Goal: Task Accomplishment & Management: Use online tool/utility

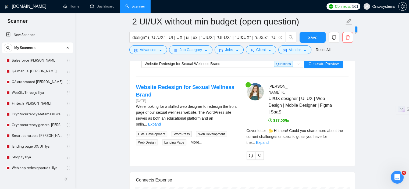
scroll to position [1103, 0]
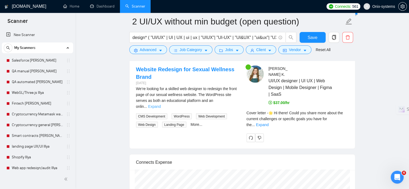
click at [161, 104] on link "Expand" at bounding box center [154, 106] width 13 height 4
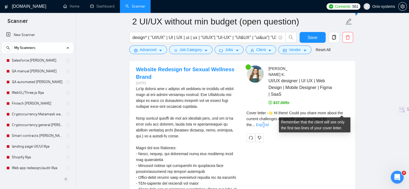
click at [269, 123] on link "Expand" at bounding box center [262, 125] width 13 height 4
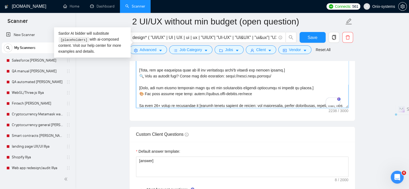
scroll to position [0, 0]
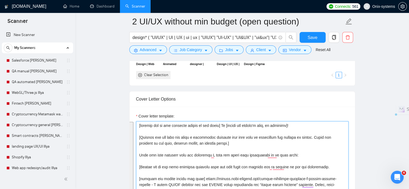
drag, startPoint x: 158, startPoint y: 99, endPoint x: 136, endPoint y: 122, distance: 31.8
click at [136, 122] on textarea "Cover letter template:" at bounding box center [242, 181] width 213 height 121
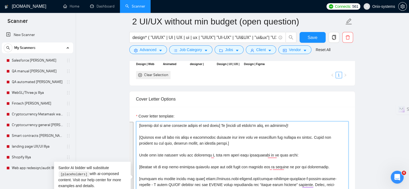
click at [298, 127] on textarea "Cover letter template:" at bounding box center [242, 181] width 213 height 121
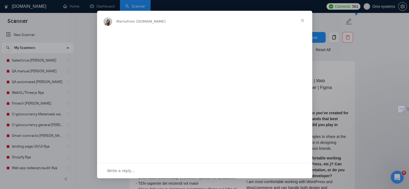
scroll to position [1076, 0]
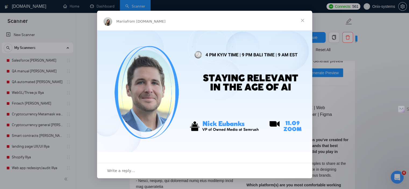
click at [304, 19] on span "Close" at bounding box center [302, 20] width 19 height 19
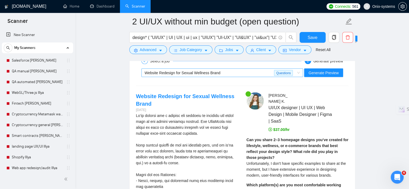
click at [182, 71] on span "Website Redesign for Sexual Wellness Brand" at bounding box center [183, 73] width 76 height 4
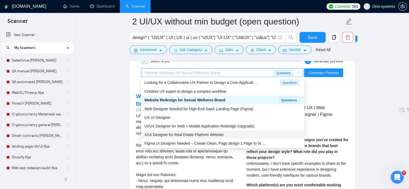
click at [182, 135] on span "X/UI Designer for Real Estate Platform Website" at bounding box center [183, 135] width 79 height 4
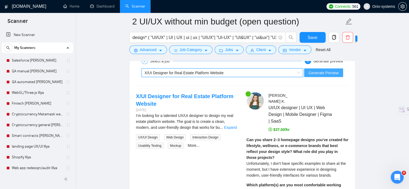
click at [338, 72] on span "Generate Preview" at bounding box center [324, 73] width 30 height 6
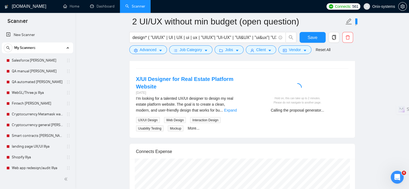
scroll to position [1103, 0]
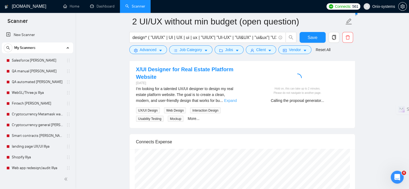
click at [226, 100] on link "Expand" at bounding box center [230, 100] width 13 height 4
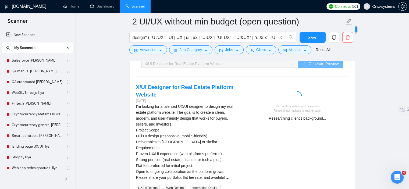
scroll to position [1076, 0]
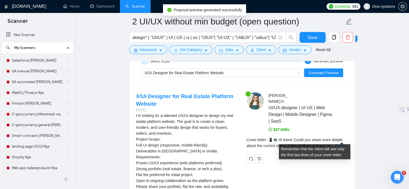
click at [342, 144] on link "Expand" at bounding box center [341, 146] width 13 height 4
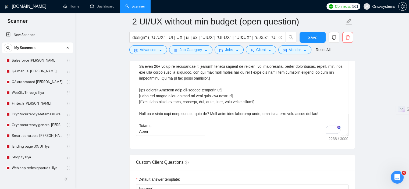
scroll to position [47, 0]
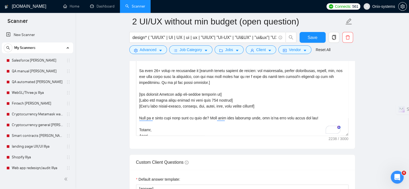
drag, startPoint x: 347, startPoint y: 77, endPoint x: 361, endPoint y: 147, distance: 71.3
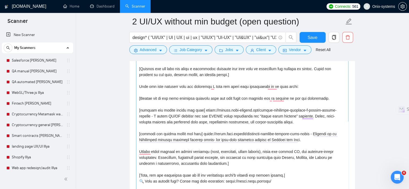
scroll to position [619, 0]
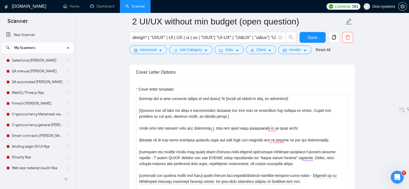
click at [135, 97] on div "Cover letter template:" at bounding box center [242, 189] width 225 height 218
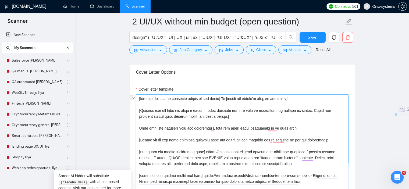
drag, startPoint x: 218, startPoint y: 98, endPoint x: 130, endPoint y: 98, distance: 88.5
click at [130, 98] on div "Cover letter template:" at bounding box center [242, 189] width 225 height 218
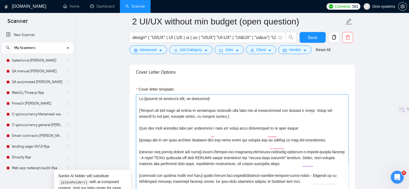
click at [151, 98] on textarea "Cover letter template:" at bounding box center [242, 189] width 213 height 191
paste textarea "🔥 Over 14 years of experience 🔥 Have designed products for nearly 1000 clients"
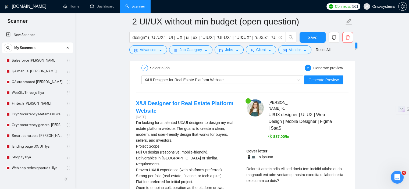
scroll to position [1130, 0]
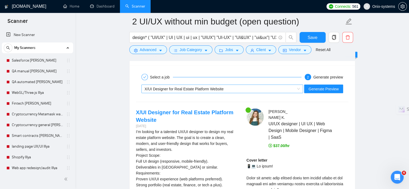
click at [188, 91] on div "X/UI Designer for Real Estate Platform Website" at bounding box center [220, 89] width 151 height 8
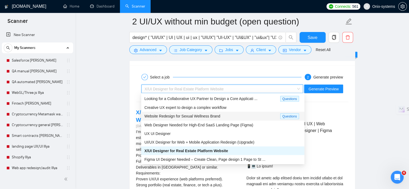
click at [172, 110] on span "Creative UX expert to design a complex workflow" at bounding box center [185, 107] width 82 height 4
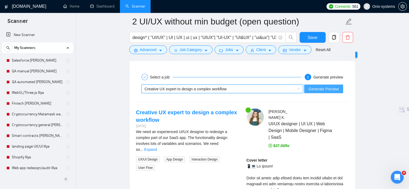
click at [323, 91] on button "Generate Preview" at bounding box center [323, 89] width 39 height 9
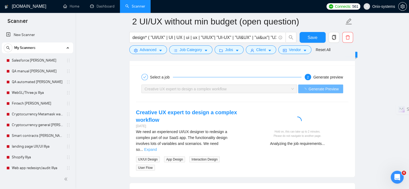
click at [157, 147] on link "Expand" at bounding box center [150, 149] width 13 height 4
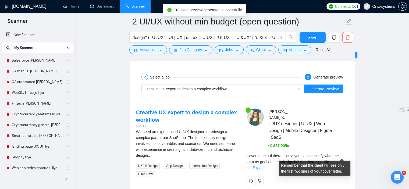
click at [266, 166] on link "Expand" at bounding box center [259, 168] width 13 height 4
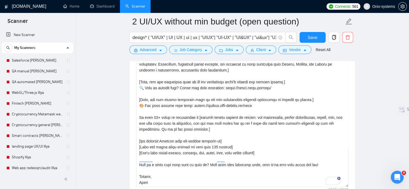
scroll to position [726, 0]
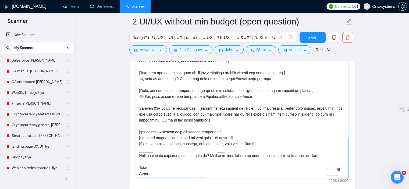
click at [216, 131] on textarea "Cover letter template:" at bounding box center [242, 82] width 213 height 191
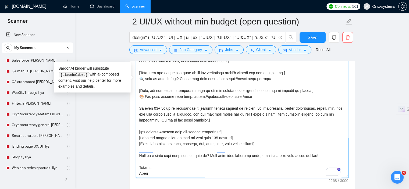
click at [215, 131] on textarea "Cover letter template:" at bounding box center [242, 82] width 213 height 191
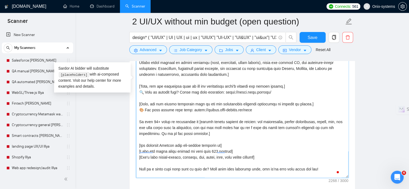
scroll to position [33, 0]
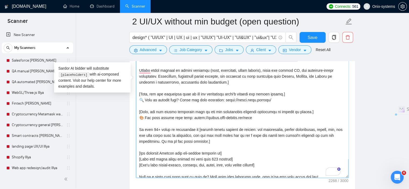
drag, startPoint x: 139, startPoint y: 110, endPoint x: 240, endPoint y: 111, distance: 101.4
click at [240, 111] on textarea "Cover letter template:" at bounding box center [242, 82] width 213 height 191
drag, startPoint x: 262, startPoint y: 99, endPoint x: 132, endPoint y: 95, distance: 130.0
click at [132, 95] on div "Cover letter template:" at bounding box center [242, 81] width 225 height 218
click at [262, 118] on textarea "Cover letter template:" at bounding box center [242, 82] width 213 height 191
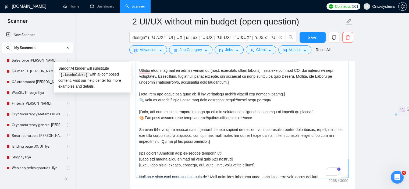
drag, startPoint x: 257, startPoint y: 117, endPoint x: 193, endPoint y: 117, distance: 64.3
click at [193, 117] on textarea "Cover letter template:" at bounding box center [242, 82] width 213 height 191
click at [268, 98] on textarea "Cover letter template:" at bounding box center [242, 82] width 213 height 191
drag, startPoint x: 277, startPoint y: 99, endPoint x: 140, endPoint y: 94, distance: 137.6
click at [140, 94] on textarea "Cover letter template:" at bounding box center [242, 82] width 213 height 191
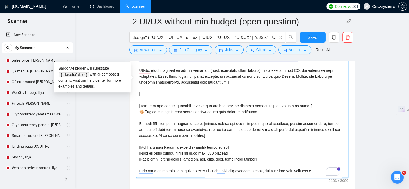
click at [141, 101] on textarea "Cover letter template:" at bounding box center [242, 82] width 213 height 191
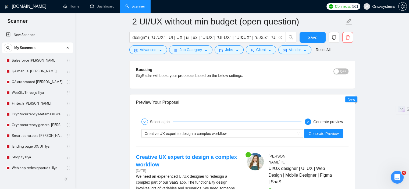
scroll to position [1130, 0]
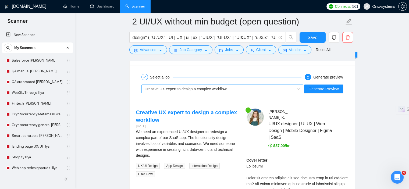
click at [186, 89] on span "Creative UX expert to design a complex workflow" at bounding box center [186, 89] width 82 height 4
type textarea "🔥 Lore 30 ipsum do sitametcon 🔥 Adip elitsedd eiusmodt inc utlabo 2075 etdolor …"
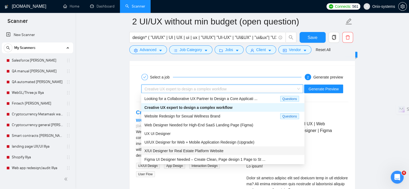
click at [165, 150] on span "X/UI Designer for Real Estate Platform Website" at bounding box center [183, 151] width 79 height 4
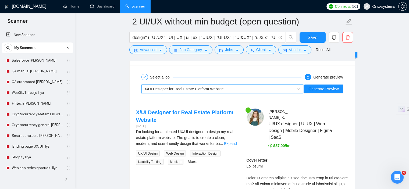
click at [181, 92] on div "X/UI Designer for Real Estate Platform Website" at bounding box center [220, 89] width 151 height 8
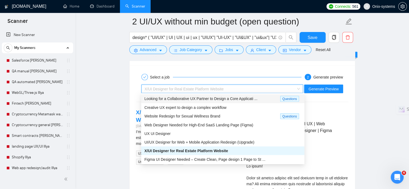
click at [180, 98] on span "Looking for a Collaborative UX Partner to Design a Core Applicati ..." at bounding box center [200, 99] width 113 height 4
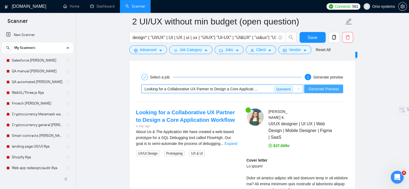
click at [339, 88] on span "Generate Preview" at bounding box center [324, 89] width 30 height 6
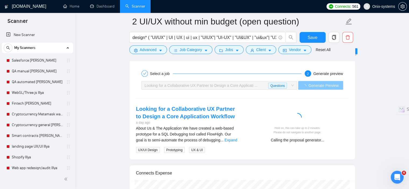
scroll to position [1157, 0]
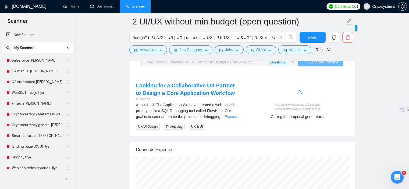
click at [230, 115] on link "Expand" at bounding box center [231, 117] width 13 height 4
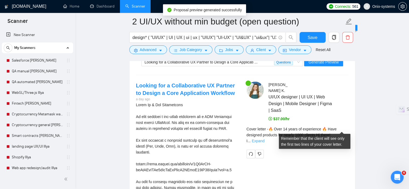
click at [264, 139] on link "Expand" at bounding box center [258, 141] width 13 height 4
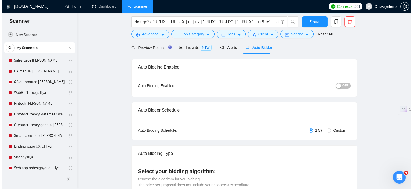
scroll to position [0, 0]
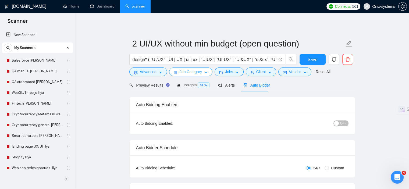
click at [190, 71] on span "Job Category" at bounding box center [191, 72] width 22 height 6
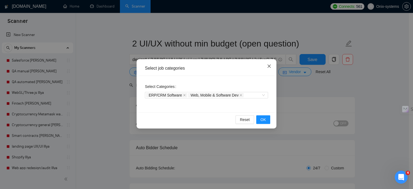
click at [267, 66] on span "Close" at bounding box center [269, 66] width 15 height 15
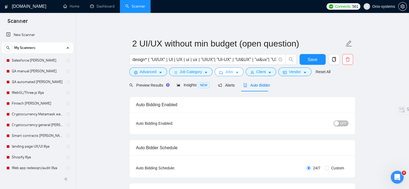
click at [231, 74] on span "Jobs" at bounding box center [229, 72] width 8 height 6
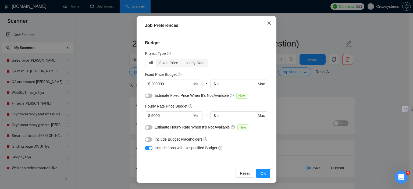
click at [268, 23] on icon "close" at bounding box center [269, 23] width 4 height 4
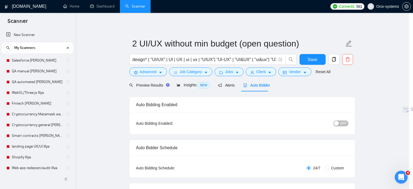
scroll to position [16, 0]
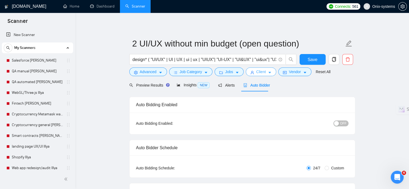
click at [269, 73] on icon "caret-down" at bounding box center [270, 73] width 3 height 2
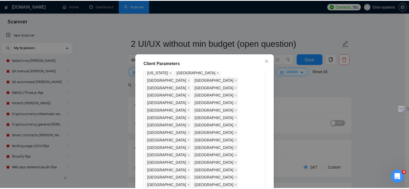
scroll to position [188, 0]
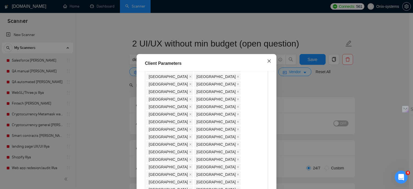
click at [271, 63] on span "Close" at bounding box center [269, 61] width 15 height 15
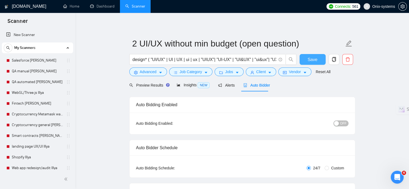
click at [315, 58] on span "Save" at bounding box center [313, 59] width 10 height 7
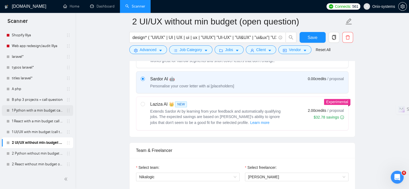
click at [19, 111] on link "1 Python with a min budget call to act" at bounding box center [37, 110] width 51 height 11
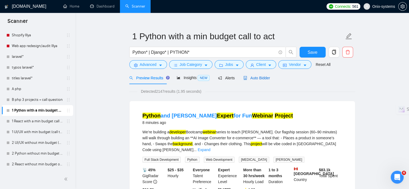
click at [252, 78] on span "Auto Bidder" at bounding box center [256, 78] width 27 height 4
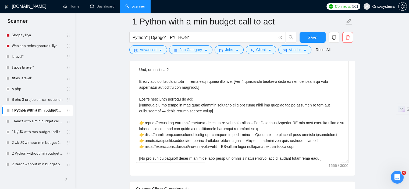
scroll to position [680, 0]
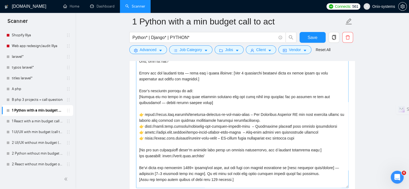
drag, startPoint x: 354, startPoint y: 185, endPoint x: 347, endPoint y: 185, distance: 7.3
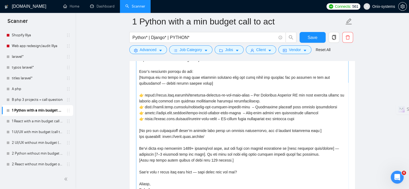
scroll to position [707, 0]
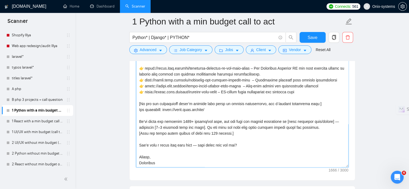
click at [319, 124] on textarea "Cover letter template:" at bounding box center [242, 86] width 213 height 161
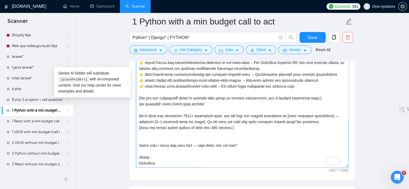
click at [319, 122] on textarea "Cover letter template:" at bounding box center [242, 86] width 213 height 161
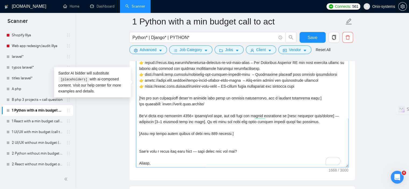
click at [144, 145] on textarea "Cover letter template:" at bounding box center [242, 86] width 213 height 161
click at [193, 115] on textarea "Cover letter template:" at bounding box center [242, 86] width 213 height 161
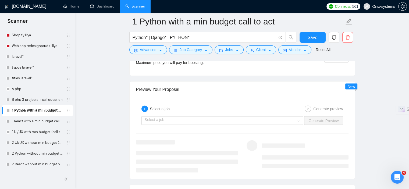
scroll to position [1137, 0]
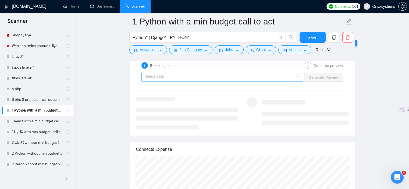
click at [284, 75] on input "search" at bounding box center [221, 77] width 152 height 8
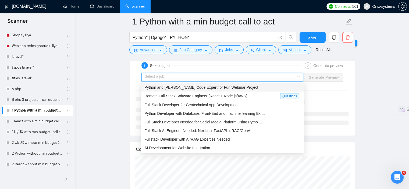
click at [260, 86] on div "Python and [PERSON_NAME] Code Expert for Fun Webinar Project" at bounding box center [222, 87] width 157 height 6
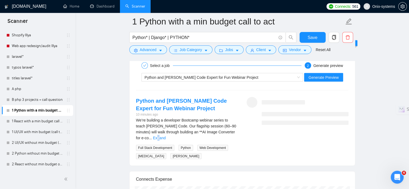
click at [166, 136] on link "Expand" at bounding box center [159, 138] width 13 height 4
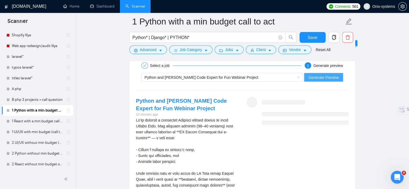
click at [330, 77] on span "Generate Preview" at bounding box center [324, 78] width 30 height 6
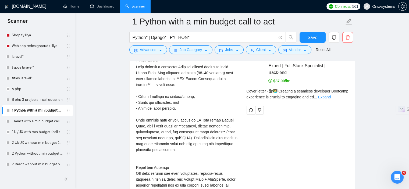
scroll to position [1191, 0]
click at [331, 96] on link "Expand" at bounding box center [324, 96] width 13 height 4
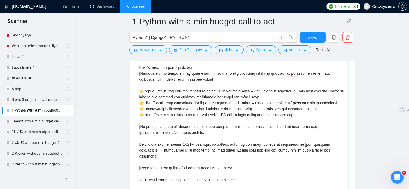
scroll to position [653, 0]
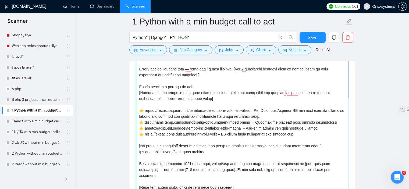
click at [326, 128] on textarea "Cover letter template:" at bounding box center [242, 140] width 213 height 161
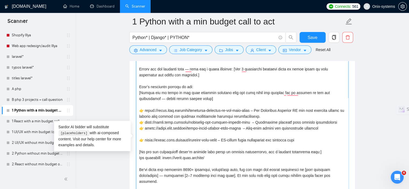
click at [338, 120] on textarea "Cover letter template:" at bounding box center [242, 140] width 213 height 161
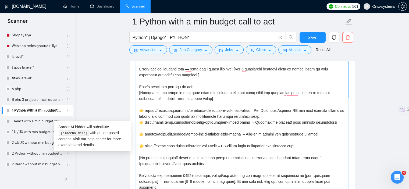
click at [318, 116] on textarea "Cover letter template:" at bounding box center [242, 140] width 213 height 161
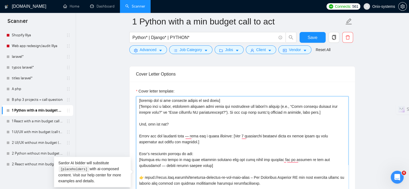
scroll to position [599, 0]
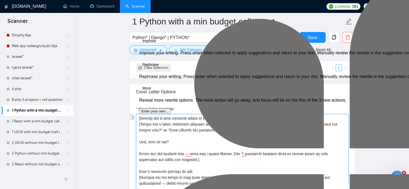
drag, startPoint x: 223, startPoint y: 118, endPoint x: 198, endPoint y: 134, distance: 29.2
click at [137, 118] on div "Cover Letter Options Cover letter template:" at bounding box center [242, 186] width 226 height 204
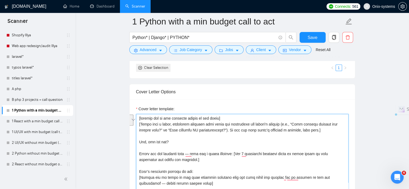
drag, startPoint x: 321, startPoint y: 129, endPoint x: 138, endPoint y: 125, distance: 183.0
click at [138, 125] on div "Cover Letter Options Cover letter template:" at bounding box center [242, 186] width 226 height 204
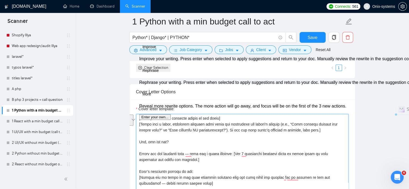
paste textarea "✅ 𝟏𝟎 𝐲𝐞𝐚𝐫𝐬 𝐨𝐟 𝐞𝐱𝐩𝐞𝐫𝐢𝐞𝐧𝐜𝐞 𝐢𝐧 [use Teck stack from the job post] ✓ Strong backgro…"
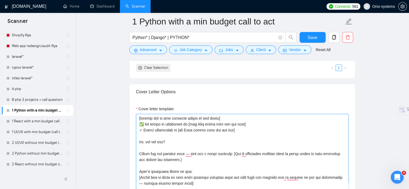
drag, startPoint x: 195, startPoint y: 130, endPoint x: 191, endPoint y: 130, distance: 4.0
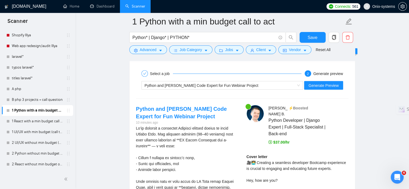
scroll to position [1137, 0]
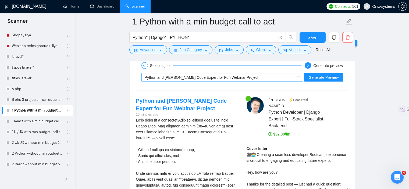
click at [157, 75] on span "Python and [PERSON_NAME] Code Expert for Fun Webinar Project" at bounding box center [202, 77] width 114 height 4
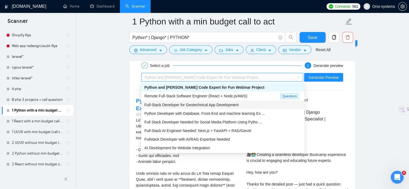
click at [156, 104] on span "Full-Stack Developer for Geotechnical App Development" at bounding box center [191, 105] width 94 height 4
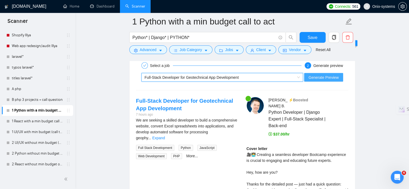
click at [322, 78] on span "Generate Preview" at bounding box center [324, 78] width 30 height 6
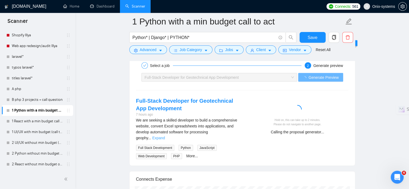
click at [165, 136] on link "Expand" at bounding box center [158, 138] width 13 height 4
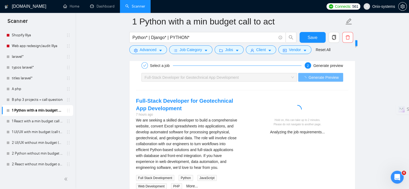
scroll to position [1164, 0]
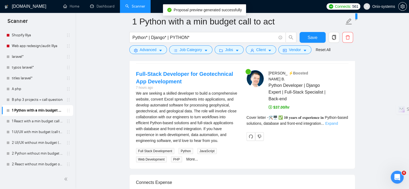
click at [338, 122] on link "Expand" at bounding box center [331, 123] width 13 height 4
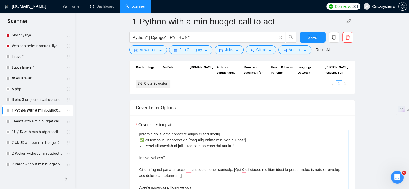
scroll to position [629, 0]
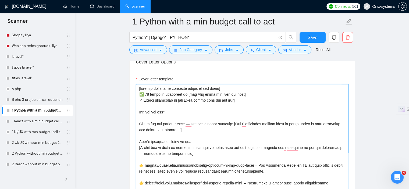
click at [199, 94] on textarea "Cover letter template:" at bounding box center [242, 164] width 213 height 161
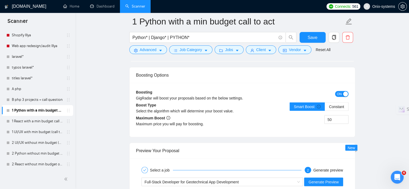
scroll to position [1140, 0]
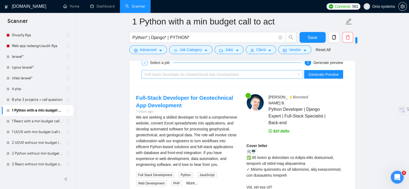
click at [188, 73] on span "Full-Stack Developer for Geotechnical App Development" at bounding box center [192, 74] width 94 height 4
type textarea "[loremip dol si ame consecte adipis el sed doeiu] ✅ 16 tempo in utlaboreet do […"
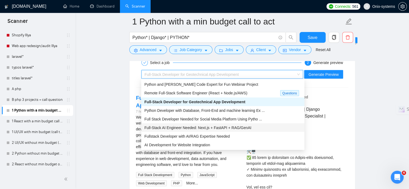
click at [210, 128] on span "Full-Stack AI Engineer Needed: Next.js + FastAPI + RAG/GenAI" at bounding box center [197, 128] width 107 height 4
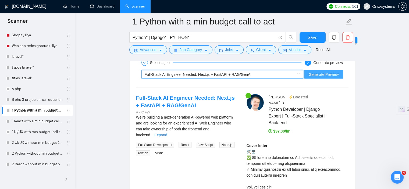
click at [327, 74] on span "Generate Preview" at bounding box center [324, 75] width 30 height 6
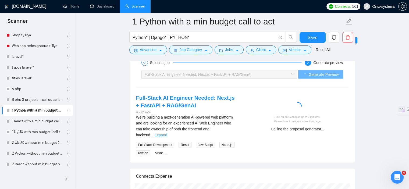
click at [167, 133] on link "Expand" at bounding box center [160, 135] width 13 height 4
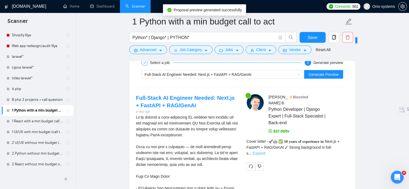
click at [265, 151] on link "Expand" at bounding box center [259, 153] width 13 height 4
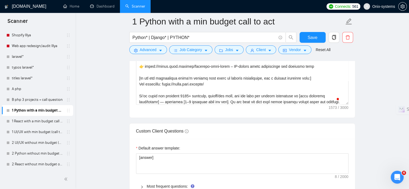
scroll to position [737, 0]
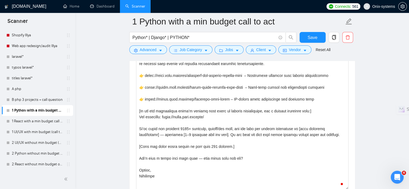
drag, startPoint x: 347, startPoint y: 134, endPoint x: 355, endPoint y: 188, distance: 54.5
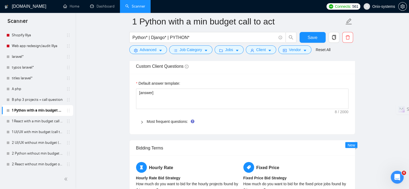
scroll to position [898, 0]
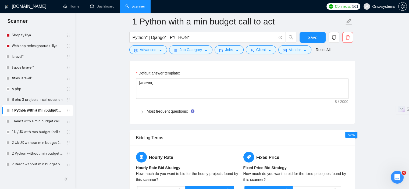
click at [178, 107] on div "Most frequent questions:" at bounding box center [242, 111] width 213 height 12
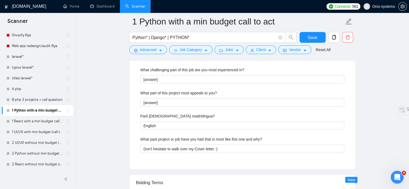
scroll to position [1167, 0]
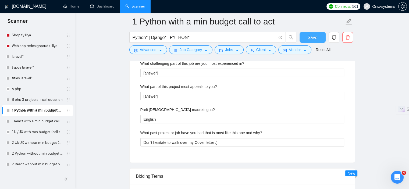
click at [310, 38] on span "Save" at bounding box center [313, 37] width 10 height 7
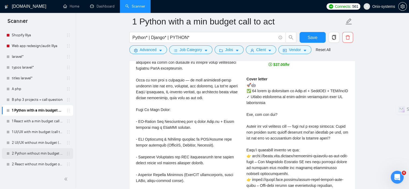
click at [34, 151] on link "2 Python without min budget with open Quest." at bounding box center [37, 153] width 51 height 11
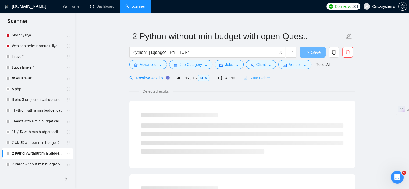
click at [259, 75] on div "Auto Bidder" at bounding box center [256, 78] width 27 height 13
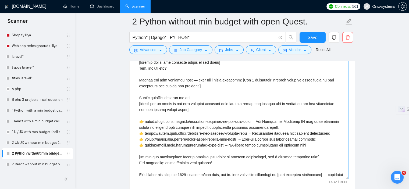
scroll to position [626, 0]
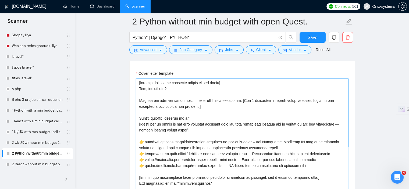
click at [283, 146] on textarea "Cover letter template:" at bounding box center [242, 139] width 213 height 121
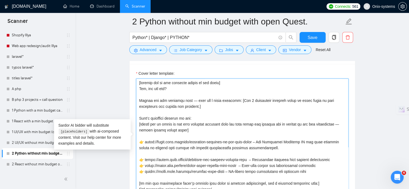
scroll to position [27, 0]
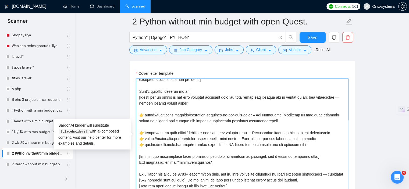
click at [339, 132] on textarea "Cover letter template:" at bounding box center [242, 139] width 213 height 121
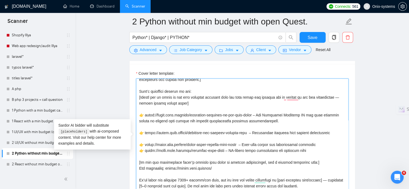
click at [327, 144] on textarea "Cover letter template:" at bounding box center [242, 139] width 213 height 121
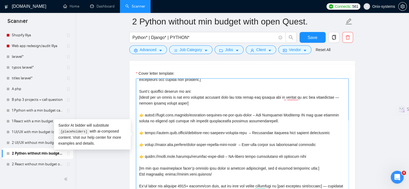
click at [282, 121] on textarea "Cover letter template:" at bounding box center [242, 139] width 213 height 121
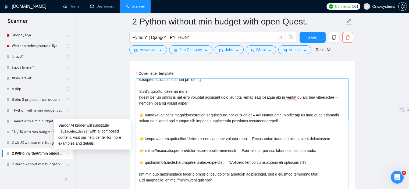
paste textarea ""Accurate AI-driven skin diagnostics Seamless integration of AI and mobile fron…"
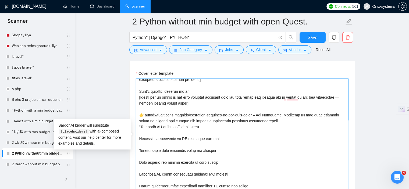
scroll to position [28, 0]
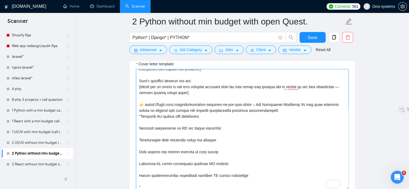
click at [141, 116] on textarea "Cover letter template:" at bounding box center [242, 129] width 213 height 121
click at [139, 129] on textarea "Cover letter template:" at bounding box center [242, 129] width 213 height 121
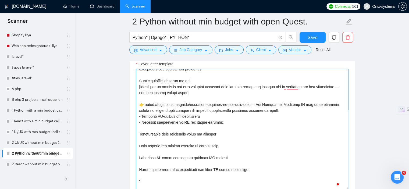
click at [139, 131] on textarea "Cover letter template:" at bounding box center [242, 129] width 213 height 121
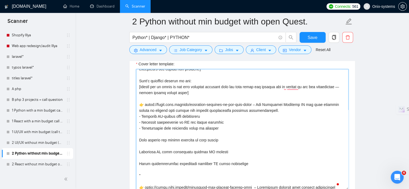
click at [139, 137] on textarea "Cover letter template:" at bounding box center [242, 129] width 213 height 121
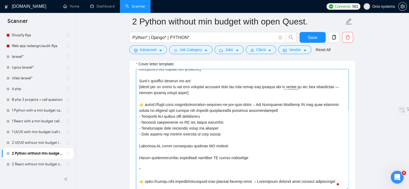
click at [140, 141] on textarea "Cover letter template:" at bounding box center [242, 129] width 213 height 121
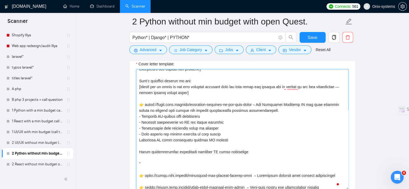
click at [140, 142] on textarea "Cover letter template:" at bounding box center [242, 129] width 213 height 121
click at [139, 142] on textarea "Cover letter template:" at bounding box center [242, 129] width 213 height 121
click at [139, 146] on textarea "Cover letter template:" at bounding box center [242, 129] width 213 height 121
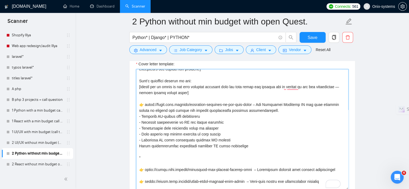
click at [140, 147] on textarea "Cover letter template:" at bounding box center [242, 129] width 213 height 121
click at [147, 158] on textarea "Cover letter template:" at bounding box center [242, 129] width 213 height 121
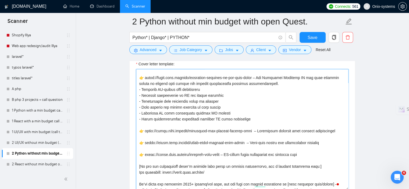
scroll to position [82, 0]
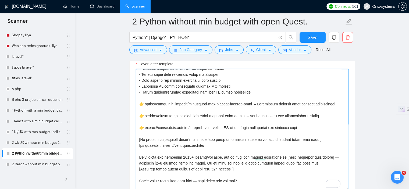
click at [306, 126] on textarea "Cover letter template:" at bounding box center [242, 129] width 213 height 121
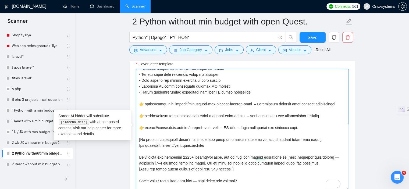
click at [326, 115] on textarea "Cover letter template:" at bounding box center [242, 129] width 213 height 121
click at [339, 103] on textarea "Cover letter template:" at bounding box center [242, 129] width 213 height 121
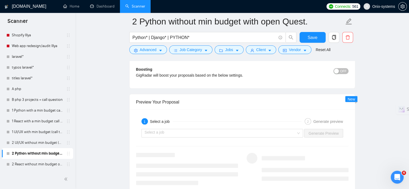
scroll to position [1012, 0]
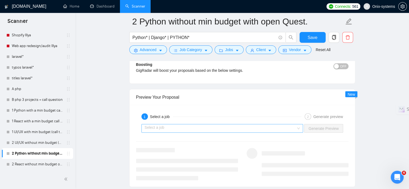
click at [181, 128] on input "search" at bounding box center [221, 128] width 152 height 8
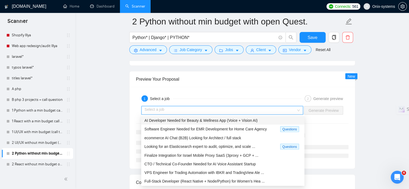
scroll to position [1039, 0]
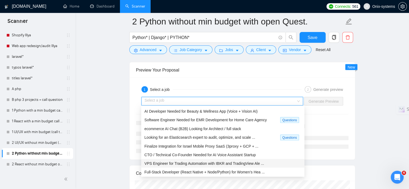
click at [205, 164] on span "VPS Engineer for Trading Automation with IBKR and TradingView Ale ..." at bounding box center [204, 163] width 120 height 4
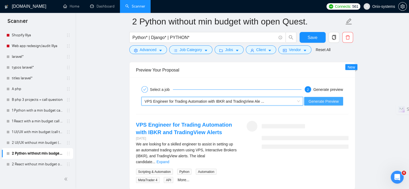
click at [321, 97] on button "Generate Preview" at bounding box center [323, 101] width 39 height 9
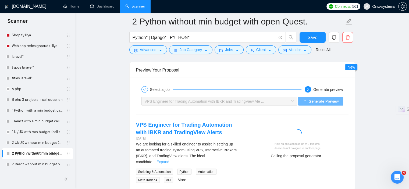
click at [169, 160] on link "Expand" at bounding box center [163, 162] width 13 height 4
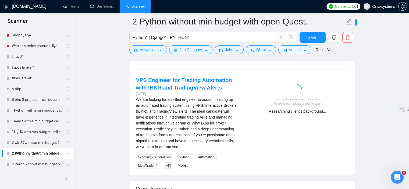
scroll to position [1093, 0]
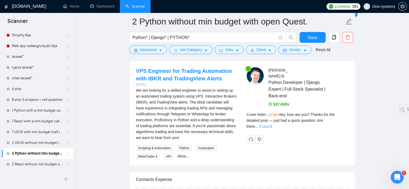
click at [272, 124] on link "Expand" at bounding box center [265, 126] width 13 height 4
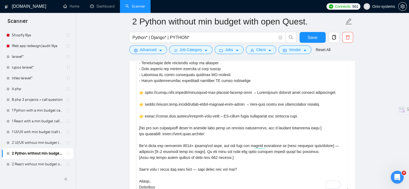
scroll to position [64, 0]
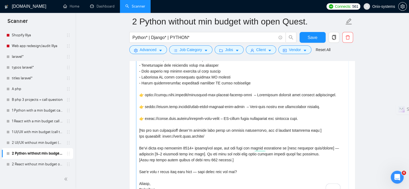
drag, startPoint x: 348, startPoint y: 165, endPoint x: 328, endPoint y: 174, distance: 21.9
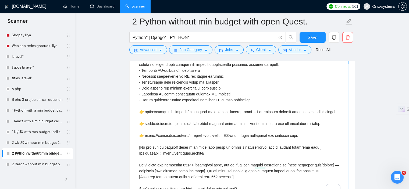
scroll to position [35, 0]
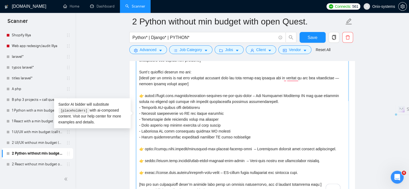
drag, startPoint x: 174, startPoint y: 77, endPoint x: 154, endPoint y: 79, distance: 20.2
click at [154, 79] on textarea "Cover letter template:" at bounding box center [242, 118] width 213 height 152
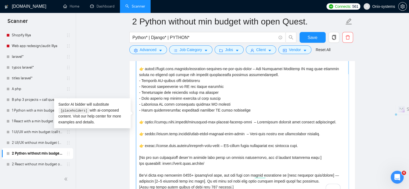
drag, startPoint x: 187, startPoint y: 147, endPoint x: 268, endPoint y: 145, distance: 81.0
click at [268, 145] on textarea "Cover letter template:" at bounding box center [242, 118] width 213 height 152
click at [269, 145] on textarea "Cover letter template:" at bounding box center [242, 118] width 213 height 152
click at [308, 146] on textarea "Cover letter template:" at bounding box center [242, 118] width 213 height 152
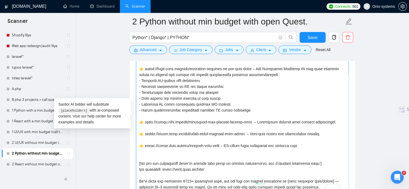
paste textarea "Live event"
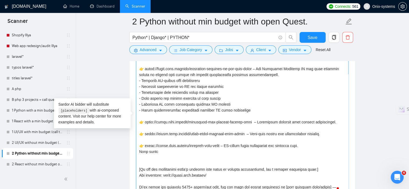
paste textarea "Get feedback"
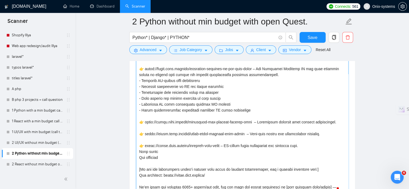
click at [152, 179] on textarea "Cover letter template:" at bounding box center [242, 118] width 213 height 152
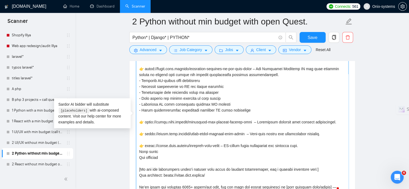
click at [177, 150] on textarea "Cover letter template:" at bounding box center [242, 118] width 213 height 152
click at [177, 152] on textarea "Cover letter template:" at bounding box center [242, 118] width 213 height 152
click at [176, 159] on textarea "Cover letter template:" at bounding box center [242, 118] width 213 height 152
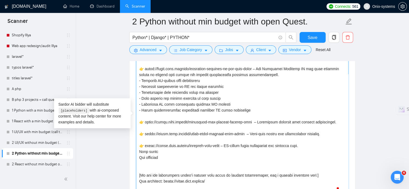
paste textarea "Mentorship"
click at [140, 151] on textarea "Cover letter template:" at bounding box center [242, 118] width 213 height 152
click at [140, 150] on textarea "Cover letter template:" at bounding box center [242, 118] width 213 height 152
click at [139, 157] on textarea "Cover letter template:" at bounding box center [242, 118] width 213 height 152
click at [140, 162] on textarea "Cover letter template:" at bounding box center [242, 118] width 213 height 152
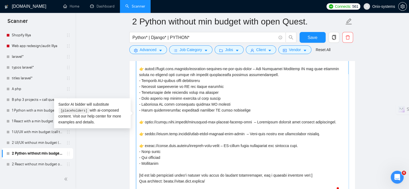
type textarea "[loremip dol si ame consecte adipis el sed doeiu] Tem, inc utl etd? Magnaa eni …"
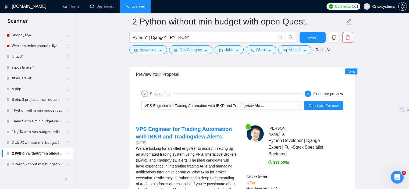
scroll to position [1093, 0]
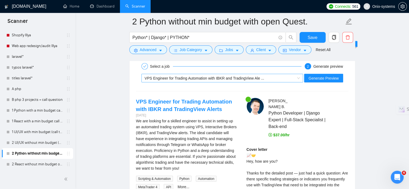
click at [241, 80] on div "VPS Engineer for Trading Automation with IBKR and TradingView Ale ..." at bounding box center [220, 78] width 151 height 8
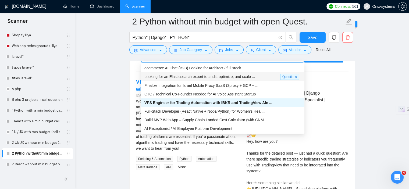
scroll to position [1120, 0]
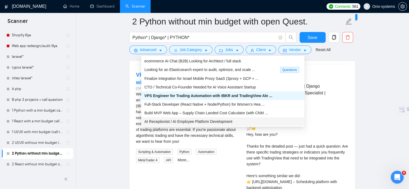
click at [179, 122] on span "AI Receptionist / AI Employee Platform Development" at bounding box center [188, 121] width 88 height 4
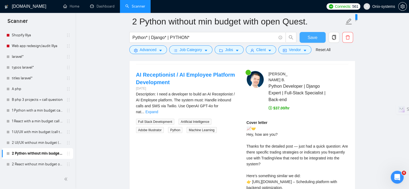
click at [308, 38] on span "Save" at bounding box center [313, 37] width 10 height 7
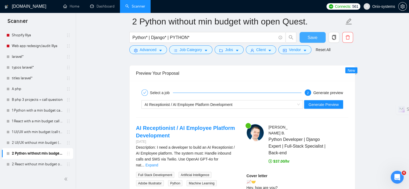
scroll to position [1039, 0]
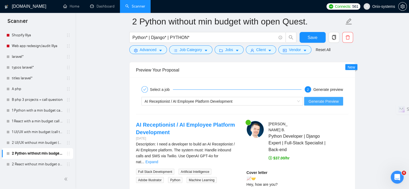
click at [323, 100] on span "Generate Preview" at bounding box center [324, 101] width 30 height 6
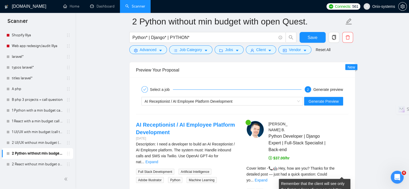
click at [339, 170] on div "Cover letter - 📞🤖 Hey, how are you? Thanks for the detailed post — just had a q…" at bounding box center [298, 174] width 102 height 18
click at [267, 178] on link "Expand" at bounding box center [261, 180] width 13 height 4
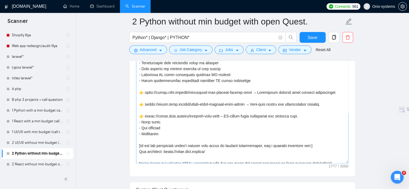
scroll to position [112, 0]
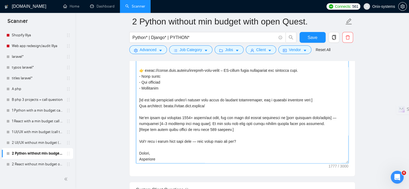
click at [328, 121] on textarea "Cover letter template:" at bounding box center [242, 102] width 213 height 121
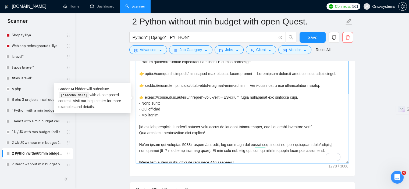
scroll to position [68, 0]
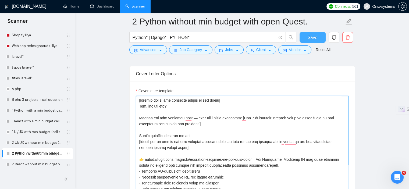
type textarea "[loremip dol si ame consecte adipis el sed doeiu] Tem, inc utl etd? Magnaa eni …"
click at [313, 35] on span "Save" at bounding box center [313, 37] width 10 height 7
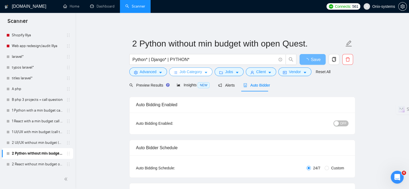
click at [204, 71] on icon "caret-down" at bounding box center [206, 73] width 4 height 4
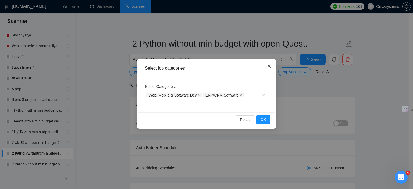
click at [271, 70] on span "Close" at bounding box center [269, 66] width 15 height 15
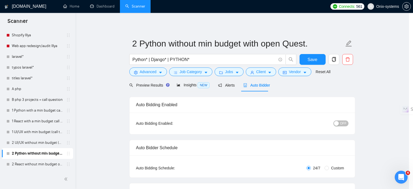
click at [223, 70] on div "Select job categories Select Categories Web, Mobile & Software Dev ERP/CRM Soft…" at bounding box center [206, 94] width 413 height 189
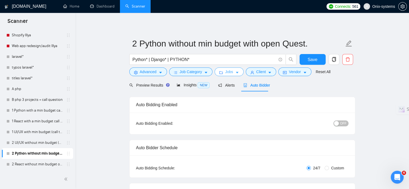
click at [225, 72] on span "Jobs" at bounding box center [229, 72] width 8 height 6
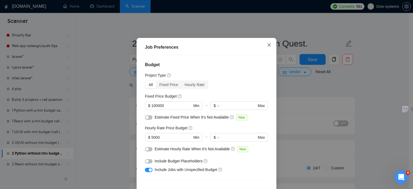
click at [264, 52] on span "Close" at bounding box center [269, 45] width 15 height 15
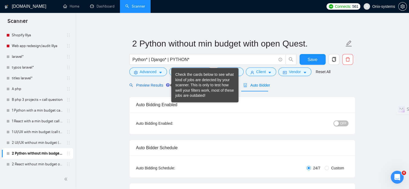
click at [149, 84] on span "Preview Results" at bounding box center [148, 85] width 39 height 4
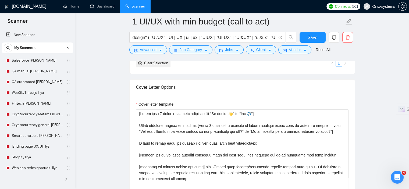
scroll to position [673, 0]
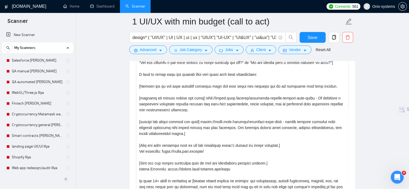
drag, startPoint x: 347, startPoint y: 159, endPoint x: 355, endPoint y: 195, distance: 37.2
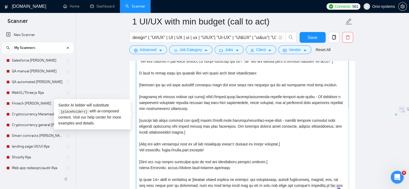
scroll to position [1, 0]
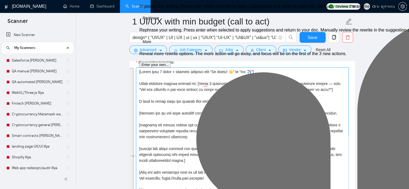
drag, startPoint x: 263, startPoint y: 159, endPoint x: 141, endPoint y: 79, distance: 145.7
click at [141, 79] on textarea "Cover letter template:" at bounding box center [242, 146] width 213 height 157
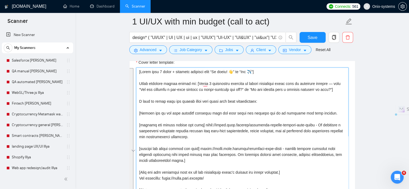
paste textarea "[loremip dol si ame consecte adipis el sed doeiu] Te [incidi utl etdolo'm aliq,…"
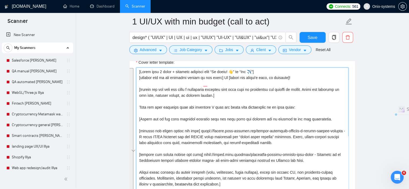
scroll to position [75, 0]
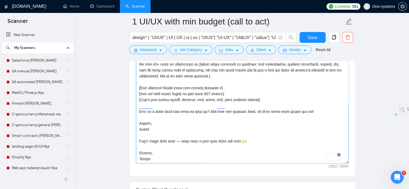
drag, startPoint x: 244, startPoint y: 136, endPoint x: 137, endPoint y: 133, distance: 107.4
click at [137, 133] on div "Cover Letter Options Cover letter template:" at bounding box center [242, 76] width 226 height 200
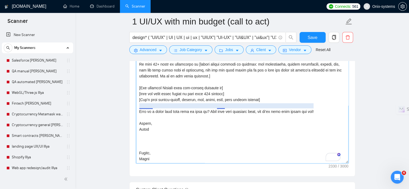
click at [220, 106] on textarea "Cover letter template:" at bounding box center [242, 84] width 213 height 157
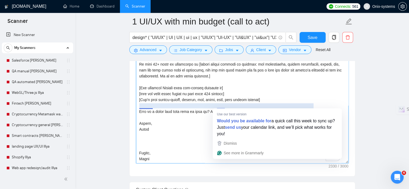
click at [220, 106] on textarea "Cover letter template:" at bounding box center [242, 84] width 213 height 157
paste textarea "Let’s talk this week — send over a time that works for you 🙌"
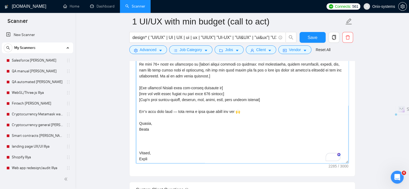
drag, startPoint x: 150, startPoint y: 156, endPoint x: 137, endPoint y: 144, distance: 18.1
click at [137, 144] on textarea "Cover letter template:" at bounding box center [242, 84] width 213 height 157
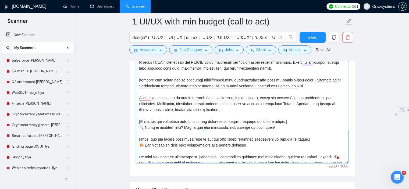
drag, startPoint x: 276, startPoint y: 127, endPoint x: 140, endPoint y: 119, distance: 136.4
click at [140, 119] on textarea "Cover letter template:" at bounding box center [242, 84] width 213 height 157
click at [290, 127] on textarea "Cover letter template:" at bounding box center [242, 84] width 213 height 157
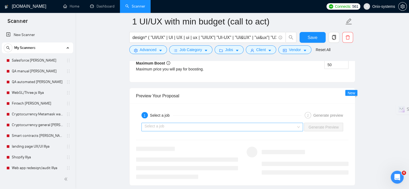
type textarea "[Start with 1 emoji + friendly greeting like “Hi there! 👋” or “Hey ✈️”] [includ…"
click at [196, 127] on input "search" at bounding box center [221, 127] width 152 height 8
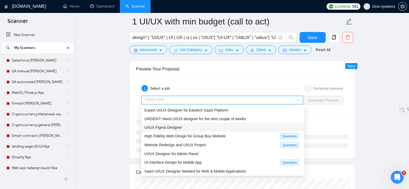
click at [209, 125] on div "UI/UX Figma Designer" at bounding box center [222, 128] width 157 height 6
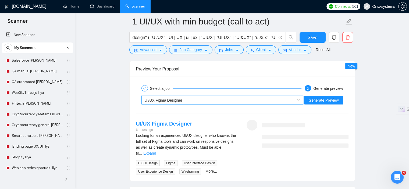
click at [231, 149] on div "Looking for an experienced UI/UX designer who knowns the full set of Figma tool…" at bounding box center [187, 154] width 102 height 42
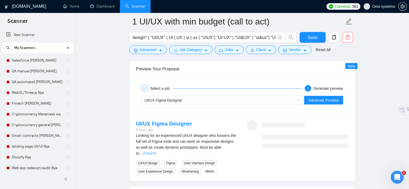
click at [156, 151] on link "Expand" at bounding box center [149, 153] width 13 height 4
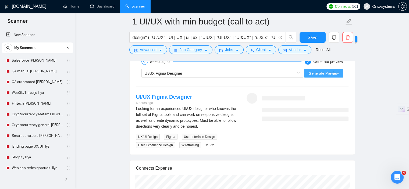
click at [331, 74] on span "Generate Preview" at bounding box center [324, 73] width 30 height 6
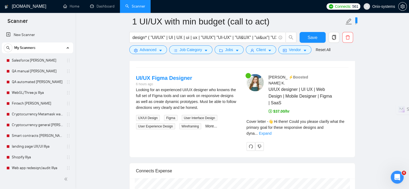
scroll to position [1164, 0]
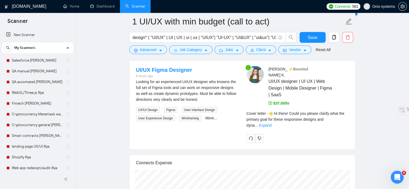
click at [272, 123] on link "Expand" at bounding box center [265, 125] width 13 height 4
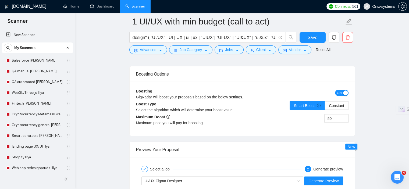
scroll to position [1138, 0]
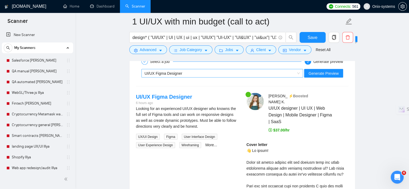
click at [191, 69] on div "UI/UX Figma Designer" at bounding box center [223, 73] width 162 height 9
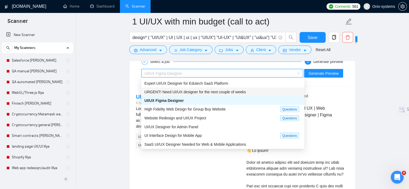
scroll to position [18, 0]
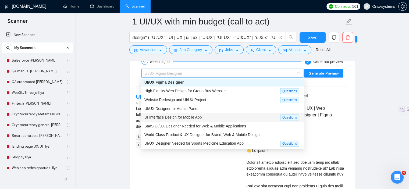
click at [199, 124] on span "SaaS UI/UX Designer Needed for Web & Mobile Applications" at bounding box center [195, 126] width 102 height 4
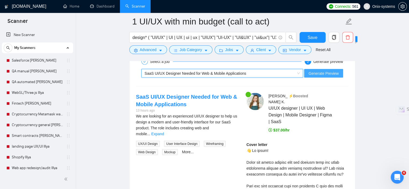
click at [337, 75] on span "Generate Preview" at bounding box center [324, 73] width 30 height 6
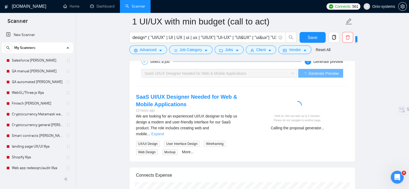
click at [164, 132] on link "Expand" at bounding box center [157, 134] width 13 height 4
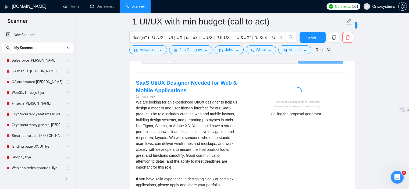
scroll to position [1164, 0]
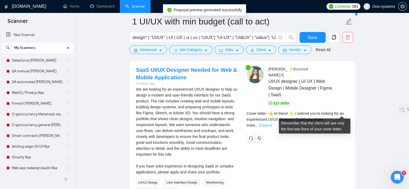
click at [272, 123] on link "Expand" at bounding box center [265, 125] width 13 height 4
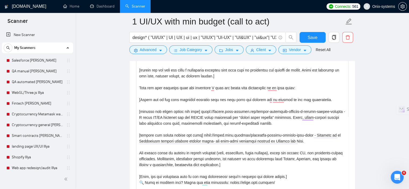
scroll to position [626, 0]
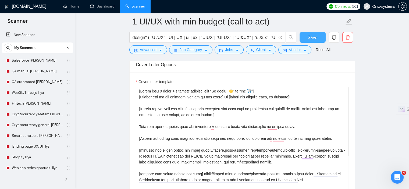
click at [310, 35] on span "Save" at bounding box center [313, 37] width 10 height 7
click at [185, 52] on span "Job Category" at bounding box center [191, 50] width 22 height 6
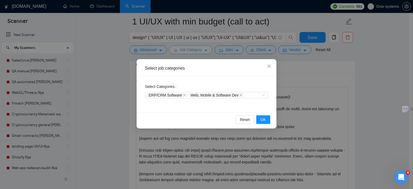
click at [185, 52] on div "Select job categories Select Categories ERP/CRM Software Web, Mobile & Software…" at bounding box center [206, 94] width 413 height 189
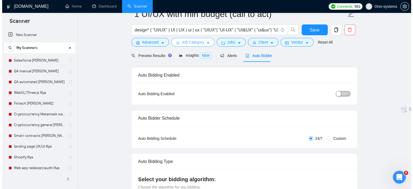
scroll to position [0, 0]
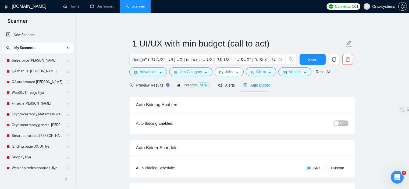
click at [224, 69] on button "Jobs" at bounding box center [229, 72] width 29 height 9
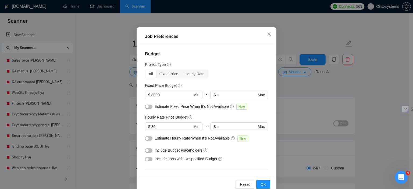
scroll to position [27, 0]
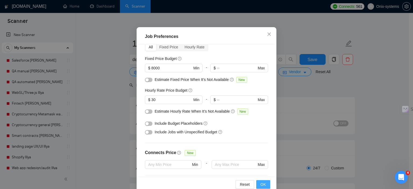
click at [263, 180] on button "OK" at bounding box center [263, 184] width 14 height 9
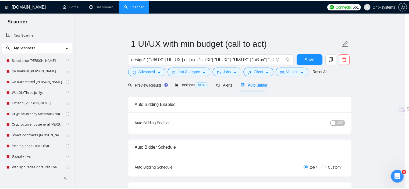
scroll to position [16, 0]
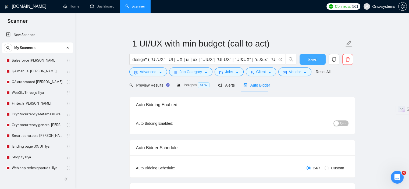
click at [314, 57] on span "Save" at bounding box center [313, 59] width 10 height 7
